Goal: Navigation & Orientation: Find specific page/section

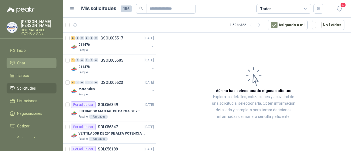
drag, startPoint x: 0, startPoint y: 0, endPoint x: 35, endPoint y: 63, distance: 72.5
click at [35, 63] on li "Chat" at bounding box center [31, 63] width 43 height 6
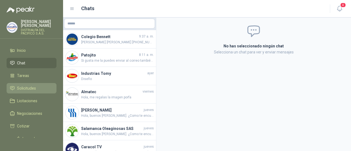
click at [33, 87] on span "Solicitudes" at bounding box center [26, 88] width 19 height 6
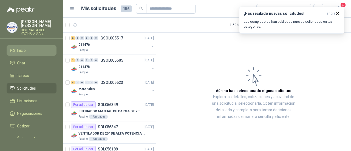
click at [35, 51] on li "Inicio" at bounding box center [31, 50] width 43 height 6
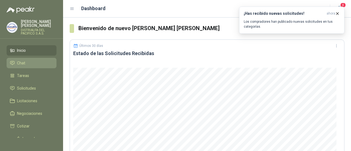
click at [35, 66] on link "Chat" at bounding box center [32, 63] width 50 height 10
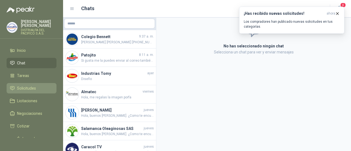
click at [31, 86] on span "Solicitudes" at bounding box center [26, 88] width 19 height 6
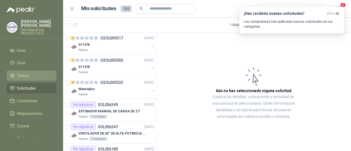
click at [39, 75] on li "Tareas" at bounding box center [31, 76] width 43 height 6
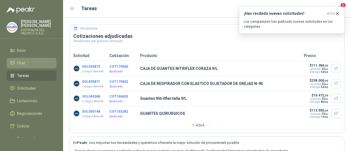
click at [39, 65] on li "Chat" at bounding box center [31, 63] width 43 height 6
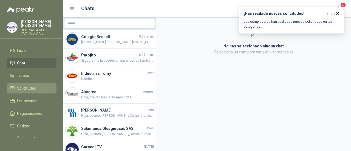
click at [38, 92] on link "Solicitudes" at bounding box center [32, 88] width 50 height 10
